Goal: Transaction & Acquisition: Subscribe to service/newsletter

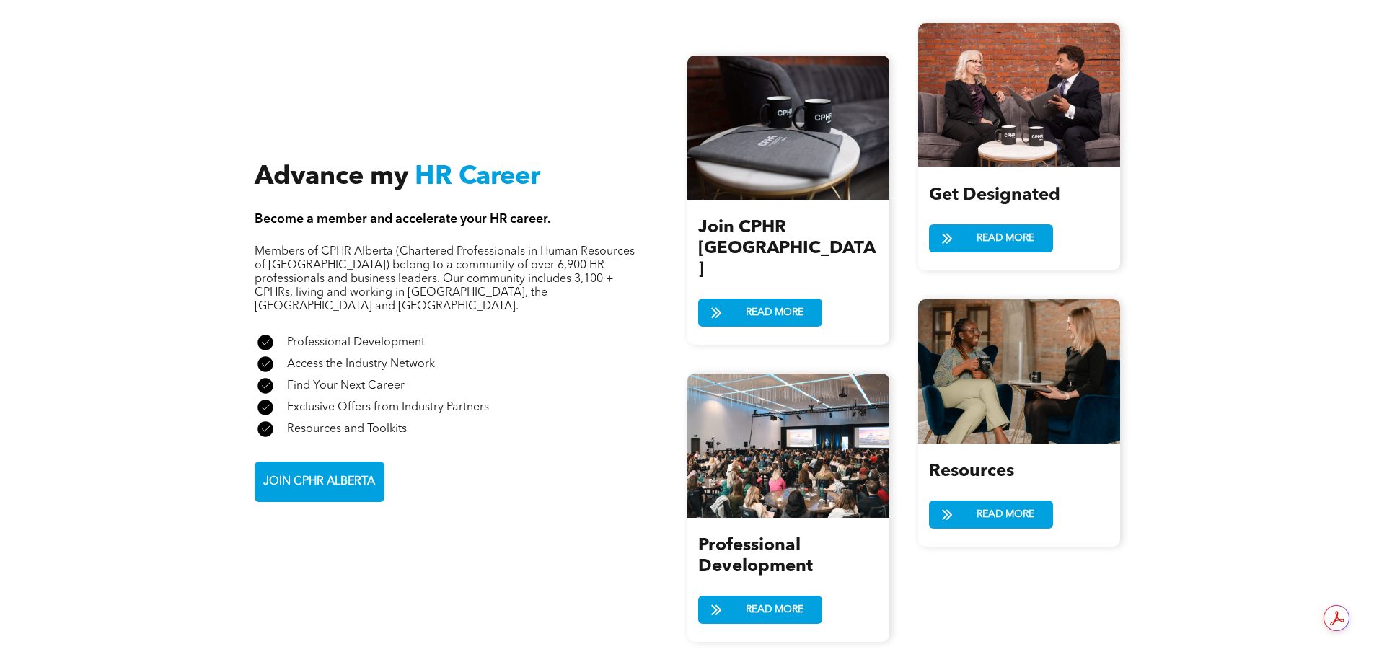
scroll to position [1693, 0]
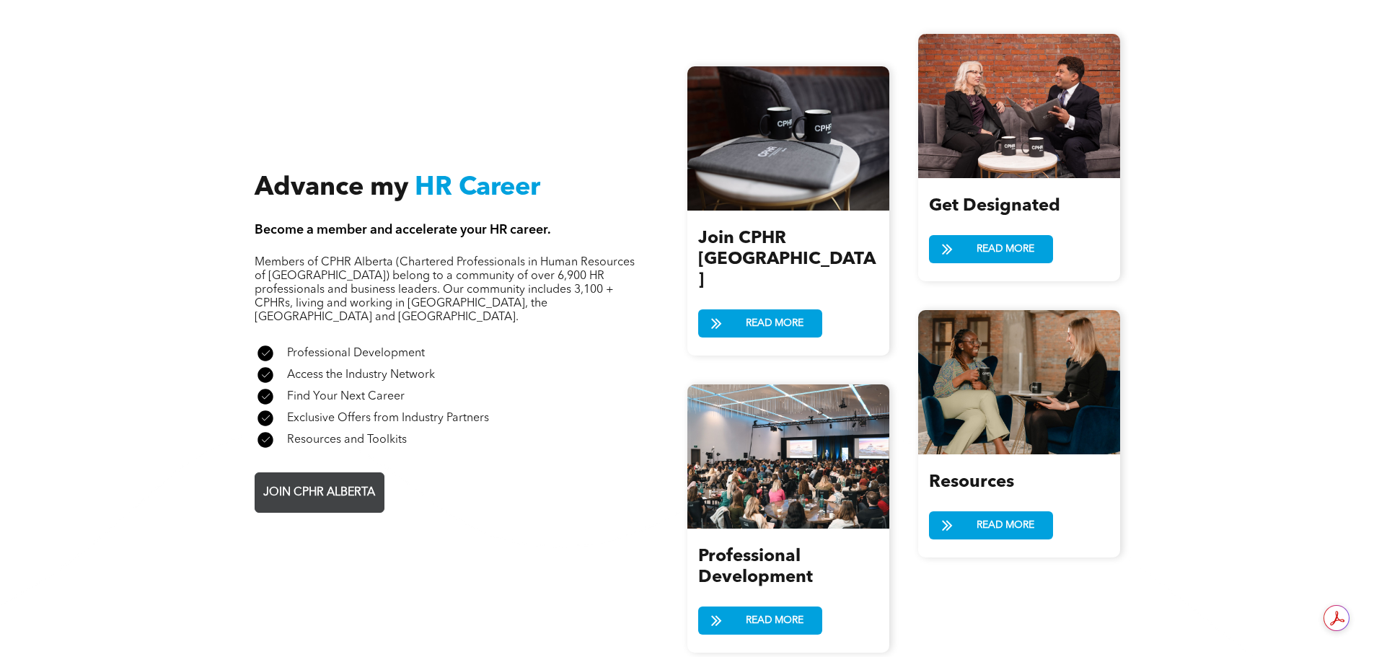
click at [346, 479] on span "JOIN CPHR ALBERTA" at bounding box center [319, 493] width 122 height 28
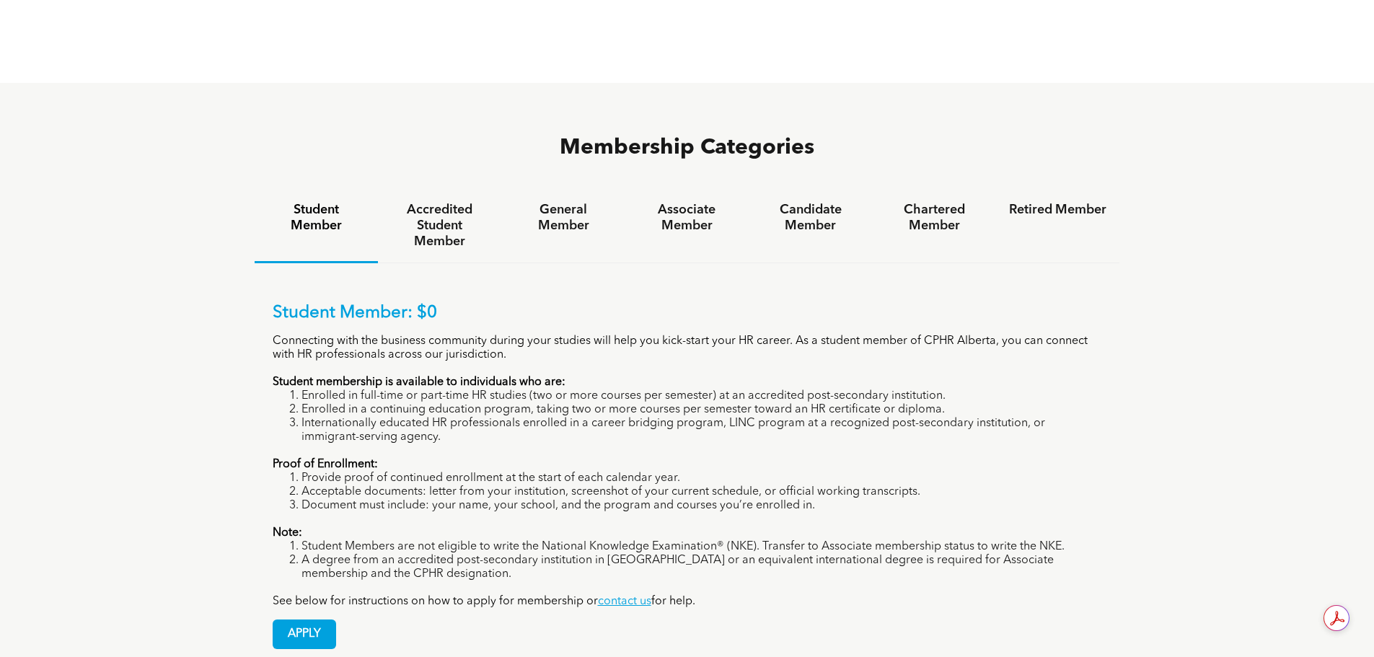
scroll to position [938, 0]
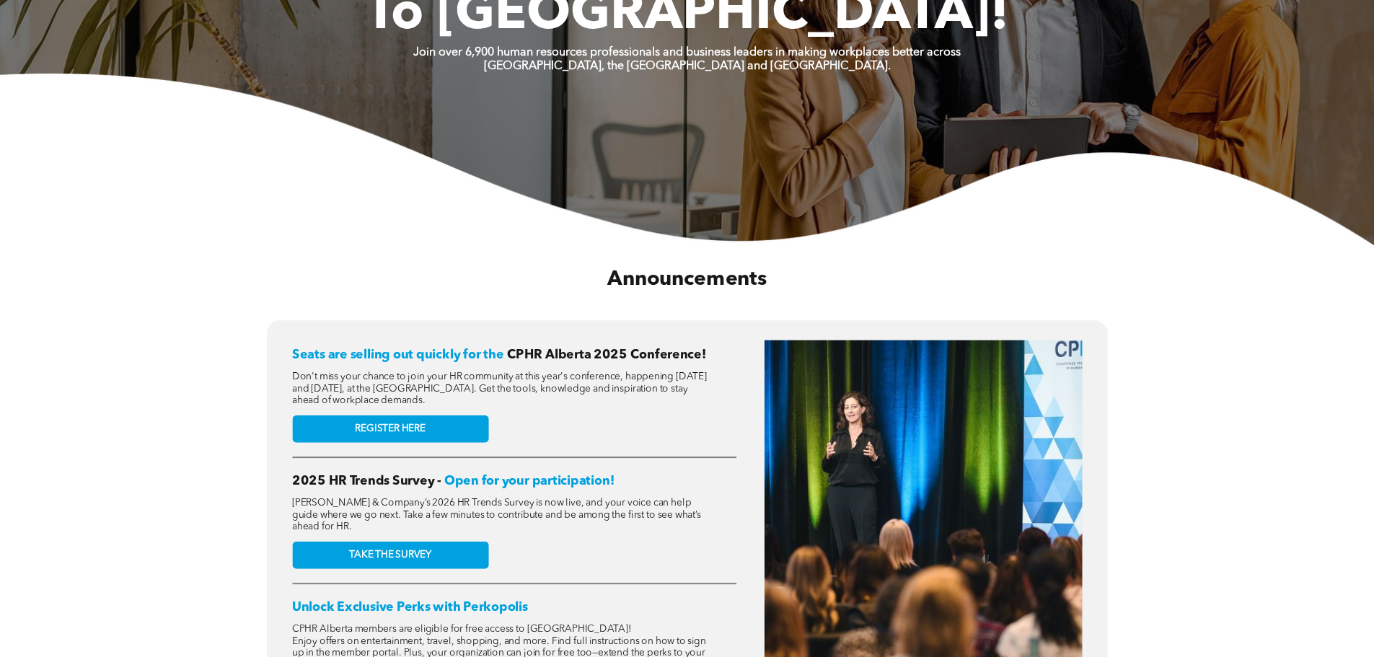
scroll to position [323, 0]
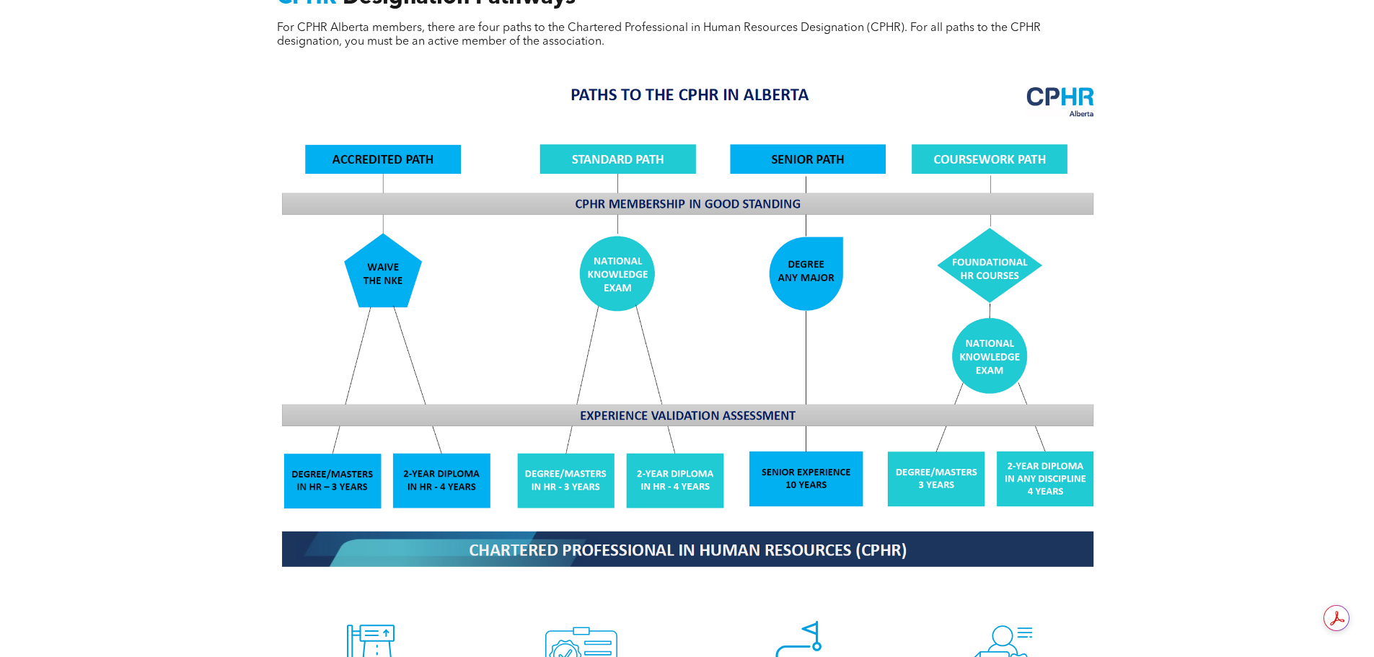
scroll to position [1154, 0]
